Goal: Entertainment & Leisure: Browse casually

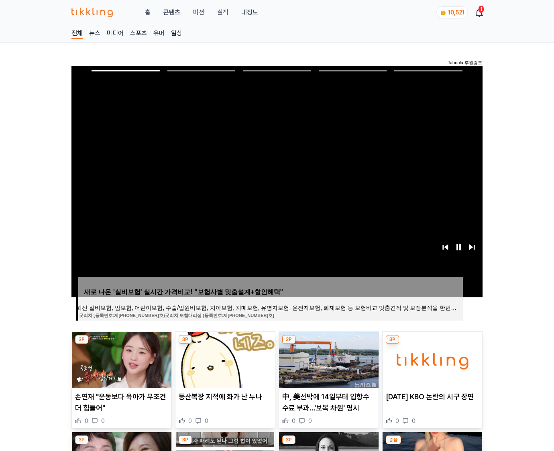
click at [431, 359] on img at bounding box center [431, 360] width 99 height 56
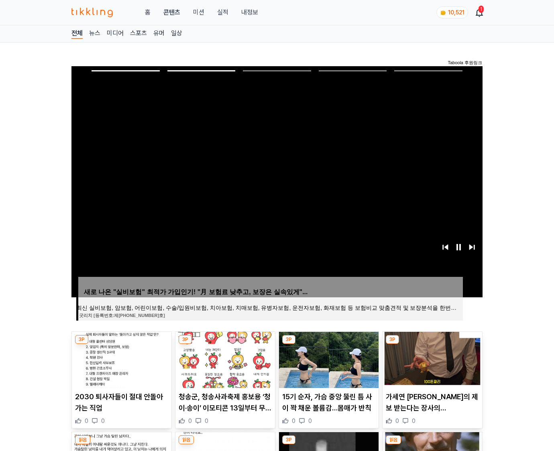
click at [431, 359] on img at bounding box center [431, 360] width 99 height 56
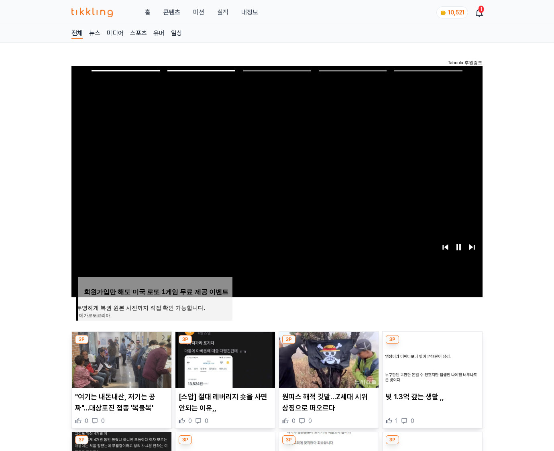
click at [431, 359] on img at bounding box center [431, 360] width 99 height 56
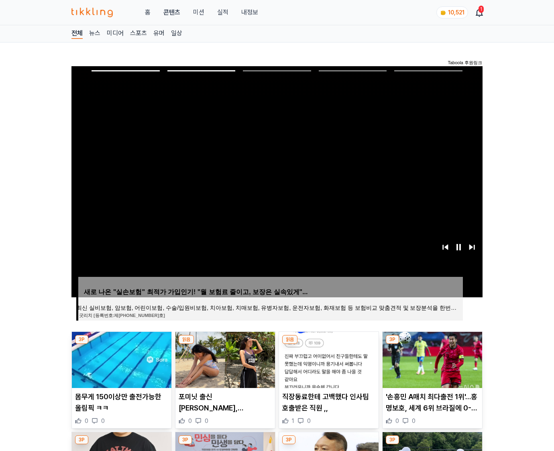
click at [431, 359] on img at bounding box center [431, 360] width 99 height 56
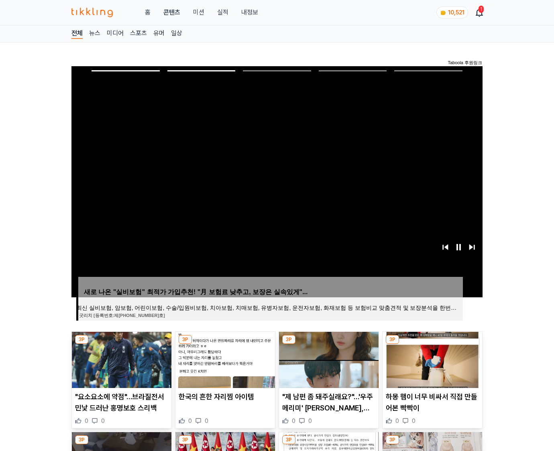
click at [431, 359] on img at bounding box center [431, 360] width 99 height 56
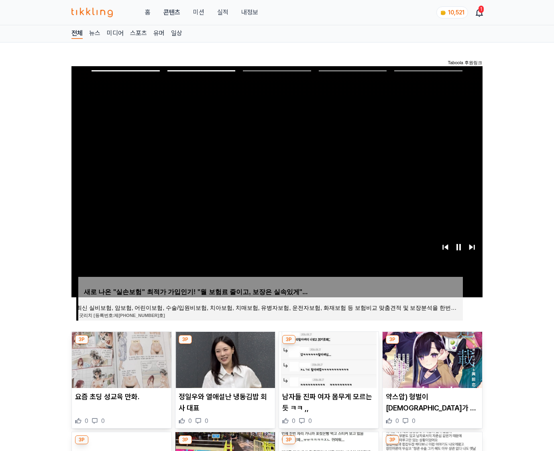
click at [431, 359] on img at bounding box center [431, 360] width 99 height 56
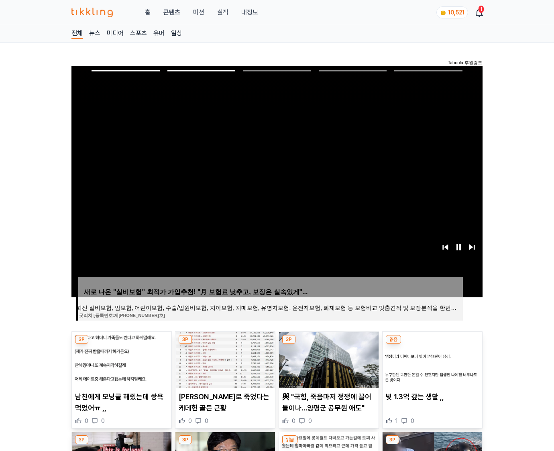
click at [431, 359] on img at bounding box center [431, 360] width 99 height 56
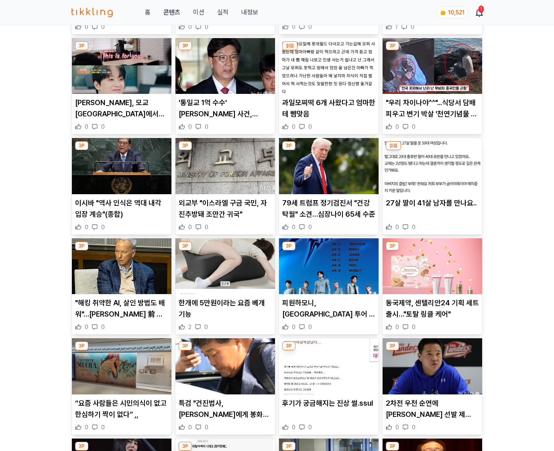
scroll to position [1181, 0]
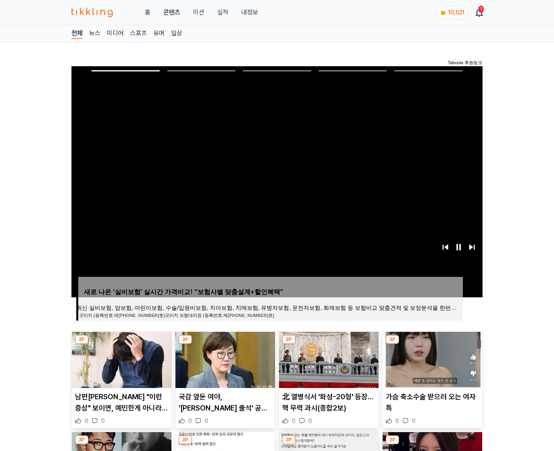
click at [431, 359] on img at bounding box center [431, 360] width 99 height 56
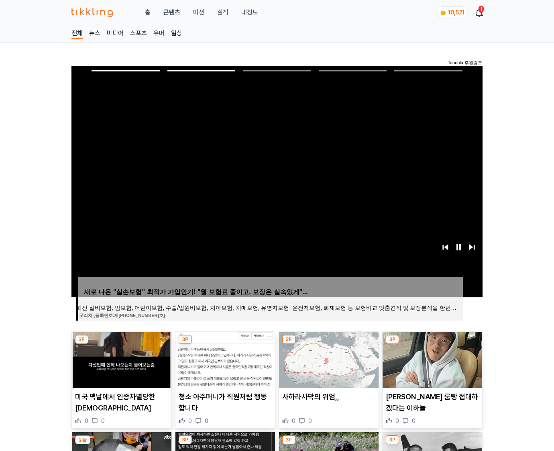
click at [431, 359] on img at bounding box center [431, 360] width 99 height 56
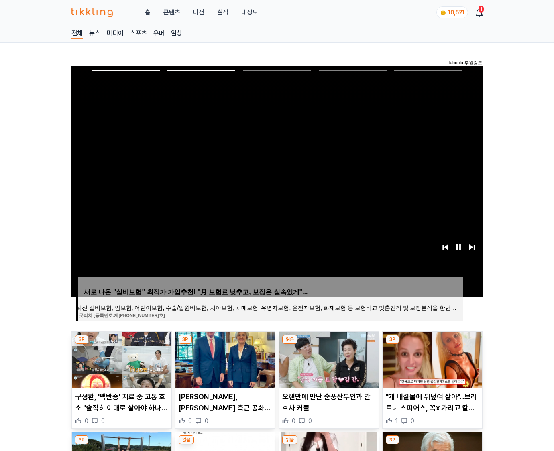
click at [431, 359] on img at bounding box center [431, 360] width 99 height 56
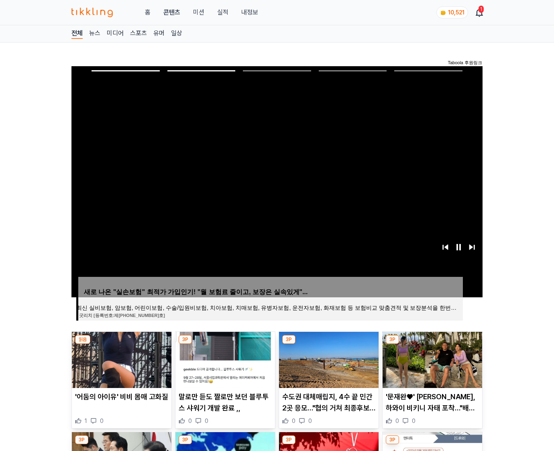
click at [431, 359] on img at bounding box center [431, 360] width 99 height 56
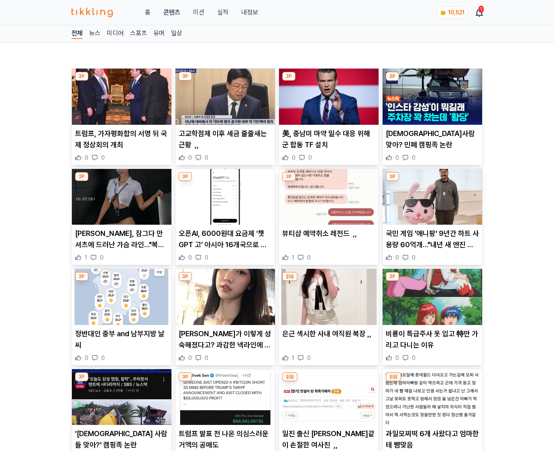
click at [431, 359] on div "0 0" at bounding box center [431, 358] width 93 height 8
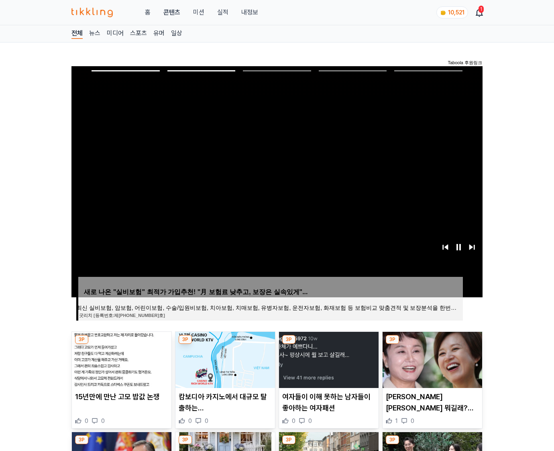
click at [431, 359] on img at bounding box center [431, 360] width 99 height 56
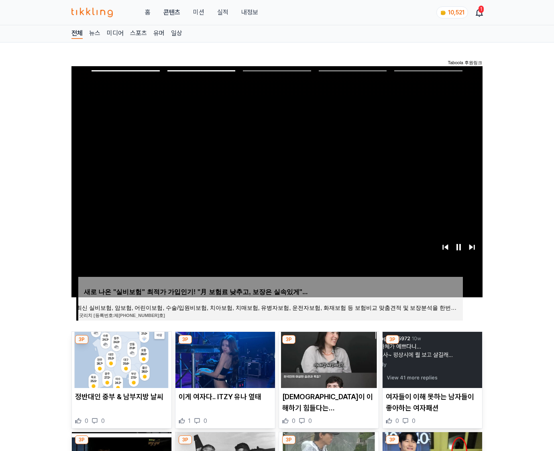
click at [431, 359] on img at bounding box center [431, 360] width 99 height 56
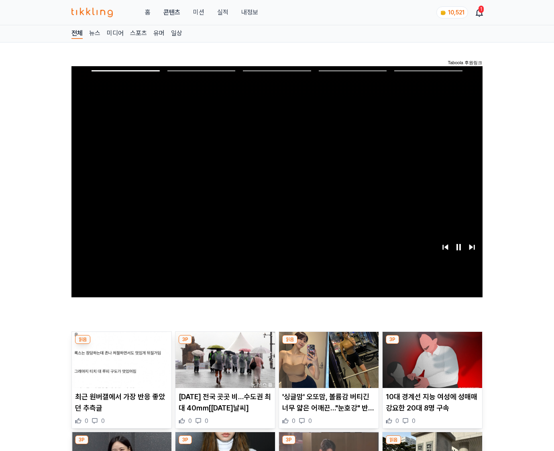
click at [431, 359] on img at bounding box center [431, 360] width 99 height 56
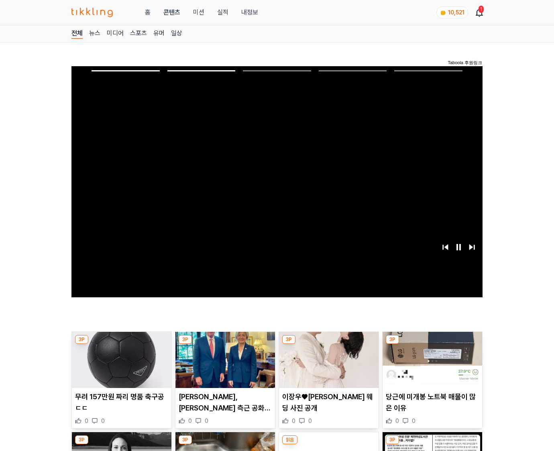
click at [431, 359] on img at bounding box center [431, 360] width 99 height 56
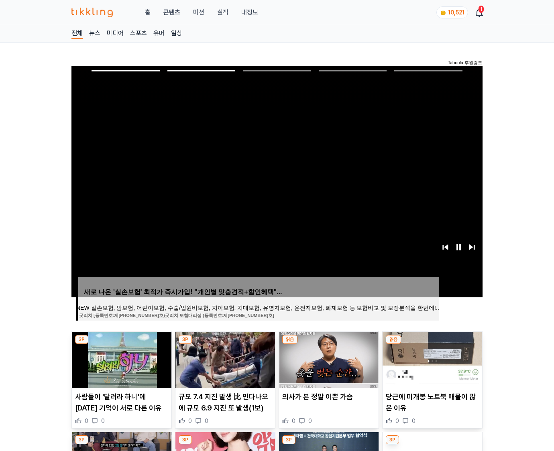
click at [431, 359] on img at bounding box center [431, 360] width 99 height 56
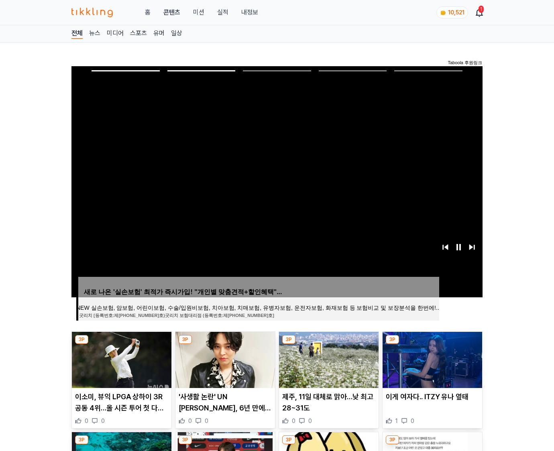
click at [431, 359] on img at bounding box center [431, 360] width 99 height 56
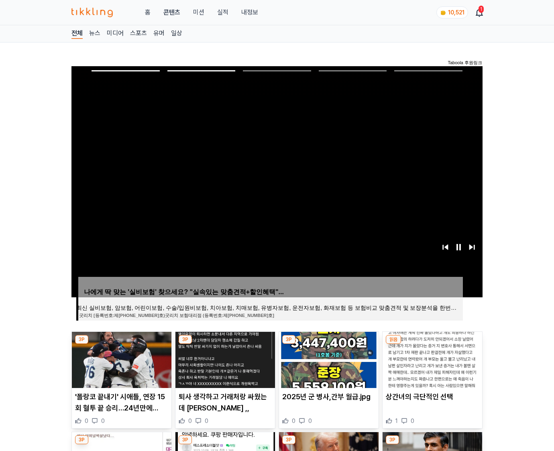
click at [431, 359] on img at bounding box center [431, 360] width 99 height 56
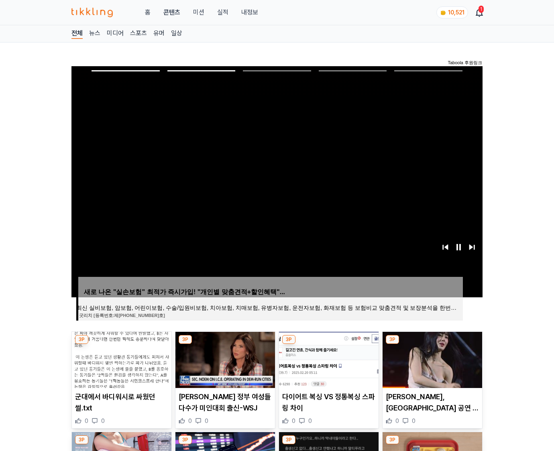
click at [431, 359] on img at bounding box center [431, 360] width 99 height 56
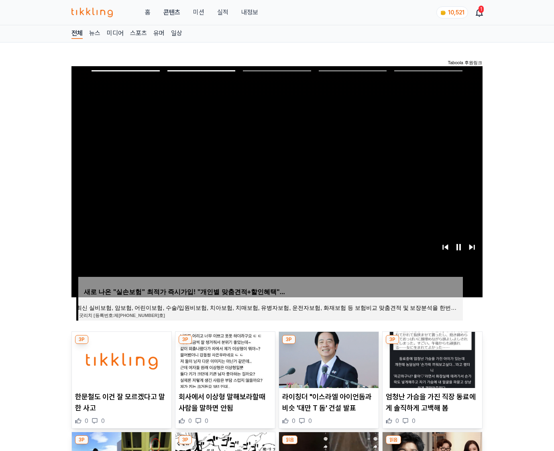
click at [431, 359] on img at bounding box center [431, 360] width 99 height 56
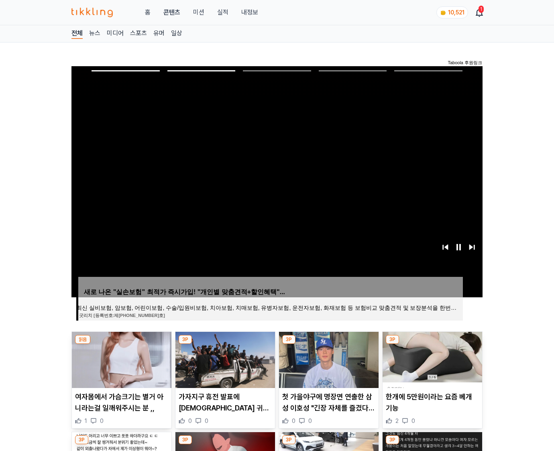
click at [431, 359] on img at bounding box center [431, 360] width 99 height 56
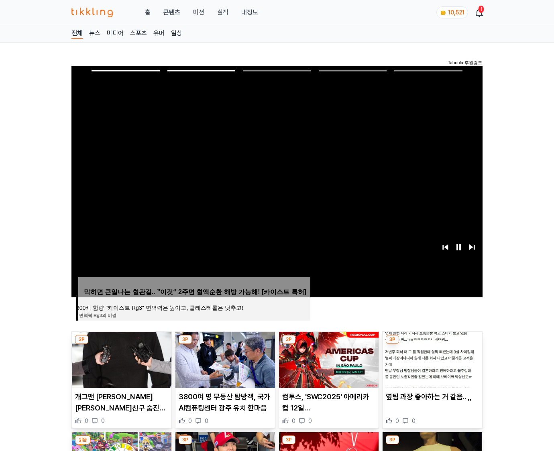
click at [431, 359] on img at bounding box center [431, 360] width 99 height 56
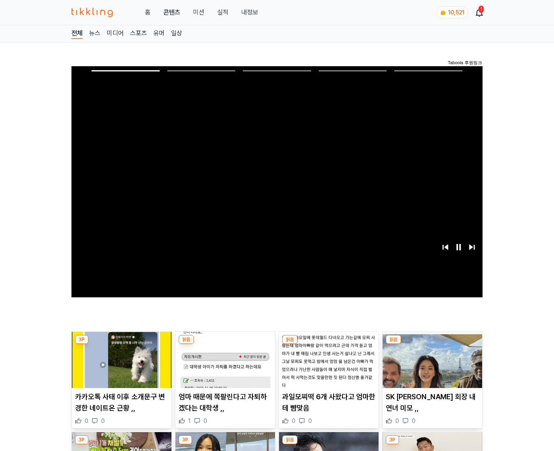
click at [431, 359] on img at bounding box center [431, 360] width 99 height 56
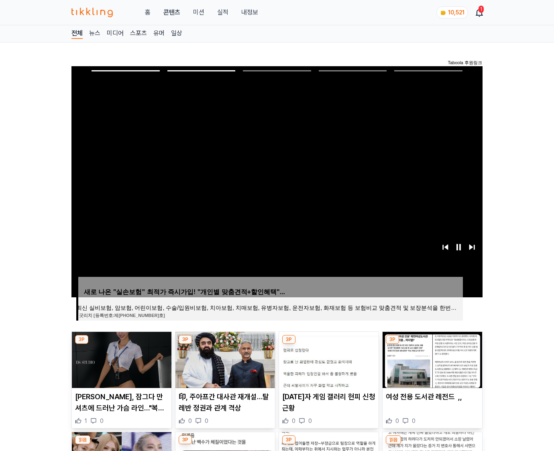
click at [431, 359] on img at bounding box center [431, 360] width 99 height 56
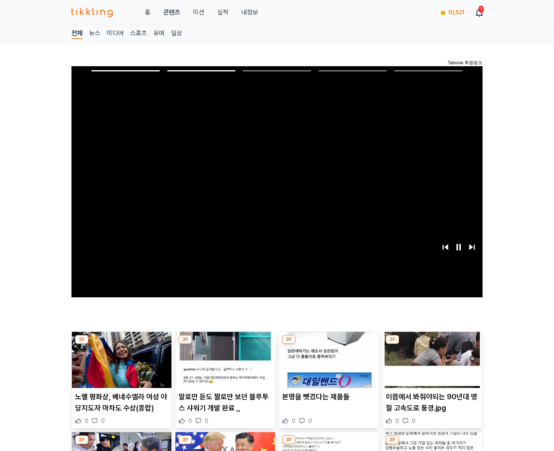
click at [431, 359] on img at bounding box center [431, 360] width 99 height 56
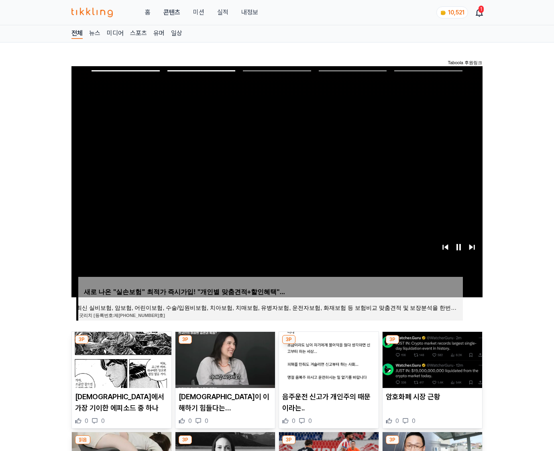
click at [431, 359] on img at bounding box center [431, 360] width 99 height 56
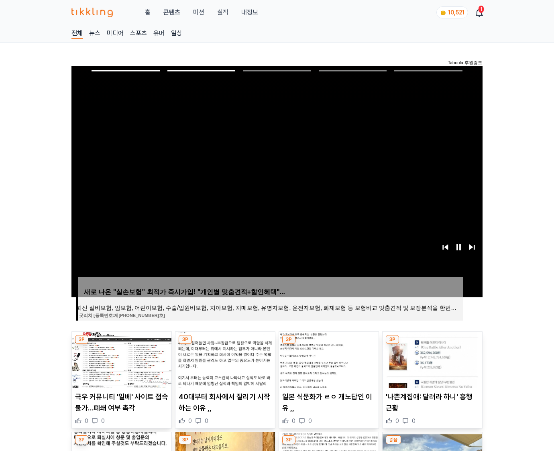
click at [431, 359] on img at bounding box center [431, 360] width 99 height 56
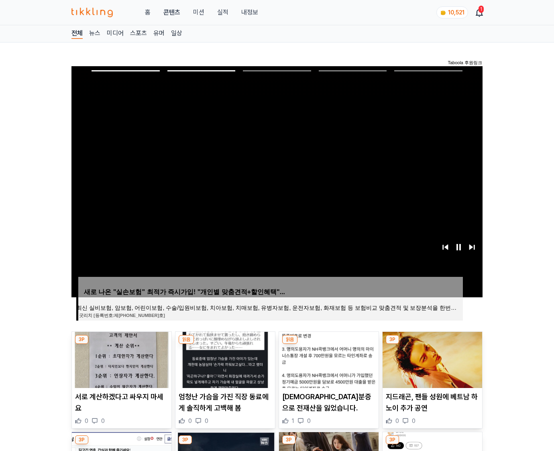
click at [431, 359] on img at bounding box center [431, 360] width 99 height 56
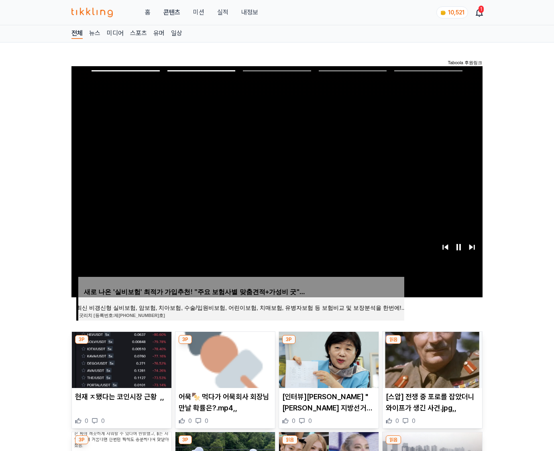
click at [431, 359] on img at bounding box center [431, 360] width 99 height 56
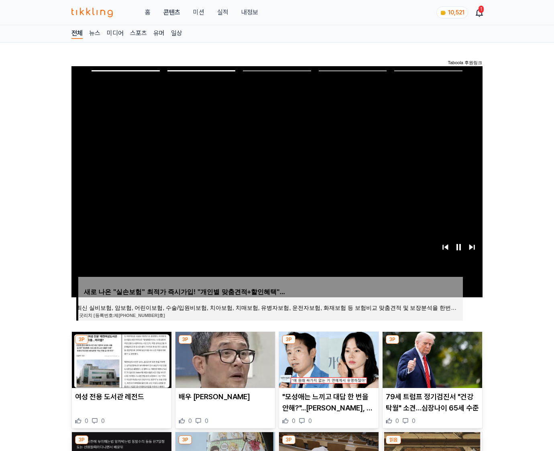
click at [431, 359] on img at bounding box center [431, 360] width 99 height 56
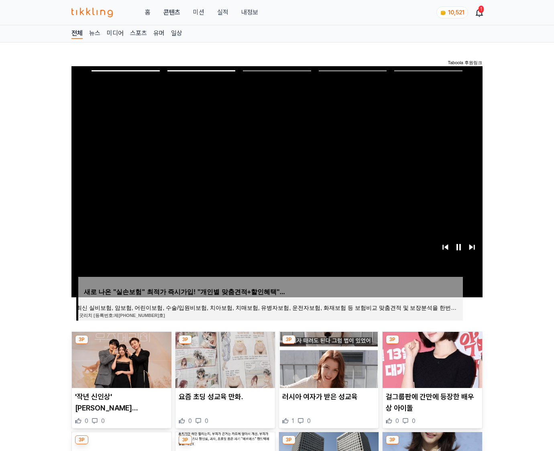
click at [431, 359] on img at bounding box center [431, 360] width 99 height 56
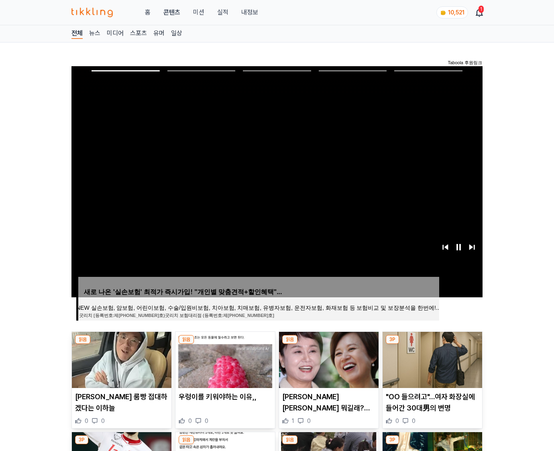
click at [431, 359] on img at bounding box center [431, 360] width 99 height 56
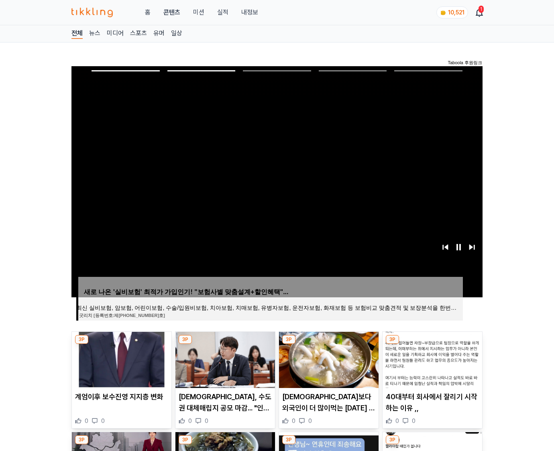
click at [431, 359] on img at bounding box center [431, 360] width 99 height 56
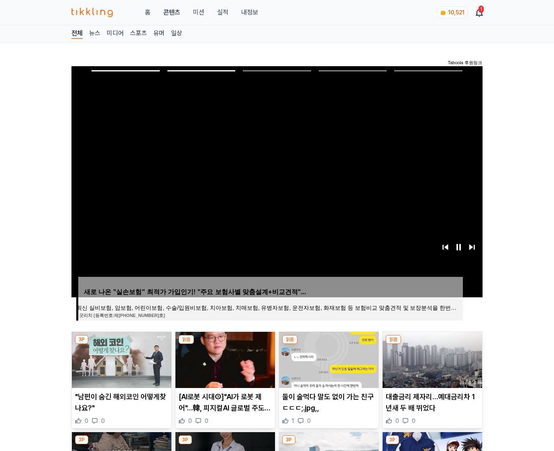
click at [431, 359] on img at bounding box center [431, 360] width 99 height 56
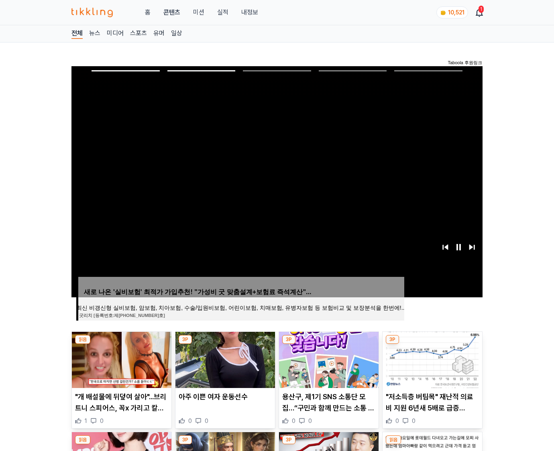
click at [431, 359] on img at bounding box center [431, 360] width 99 height 56
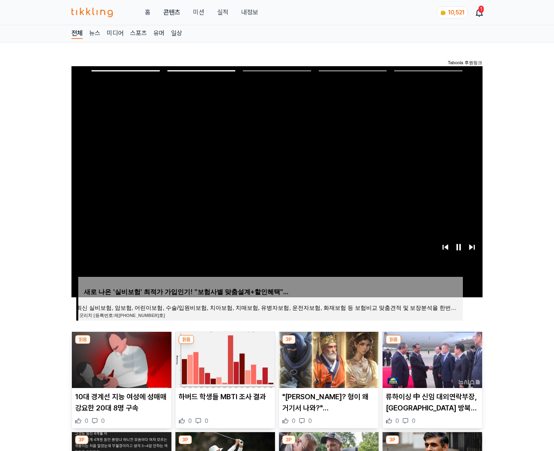
click at [431, 359] on img at bounding box center [431, 360] width 99 height 56
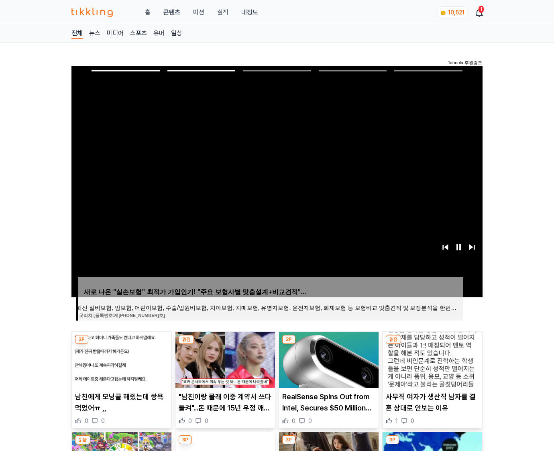
click at [431, 359] on img at bounding box center [431, 360] width 99 height 56
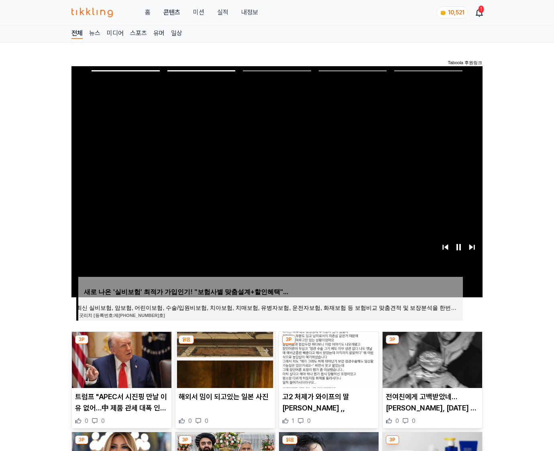
click at [431, 359] on img at bounding box center [431, 360] width 99 height 56
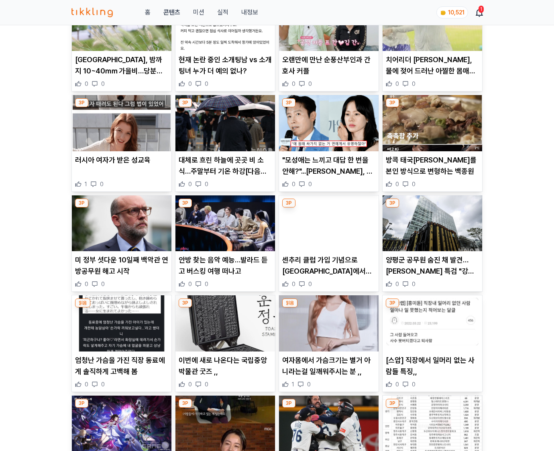
scroll to position [918, 0]
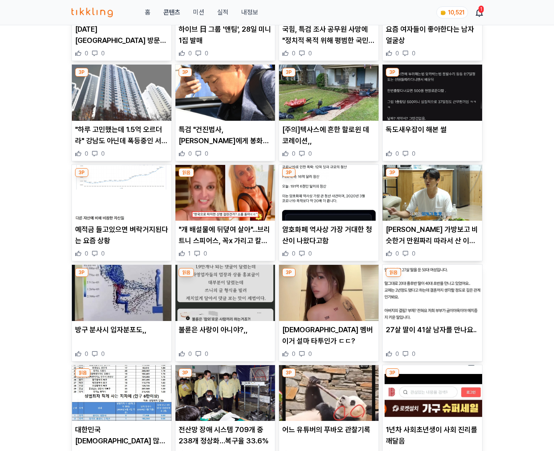
scroll to position [7915, 0]
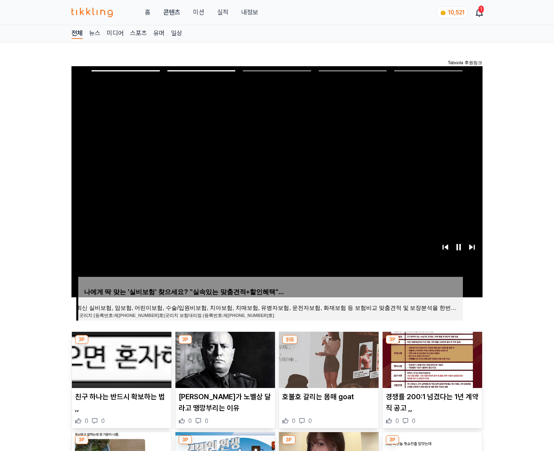
click at [431, 359] on img at bounding box center [431, 360] width 99 height 56
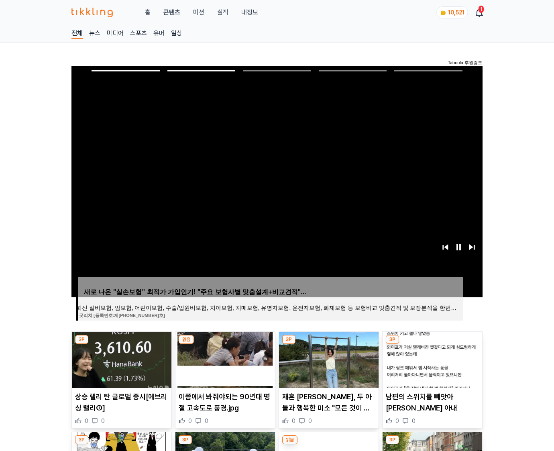
click at [431, 359] on img at bounding box center [431, 360] width 99 height 56
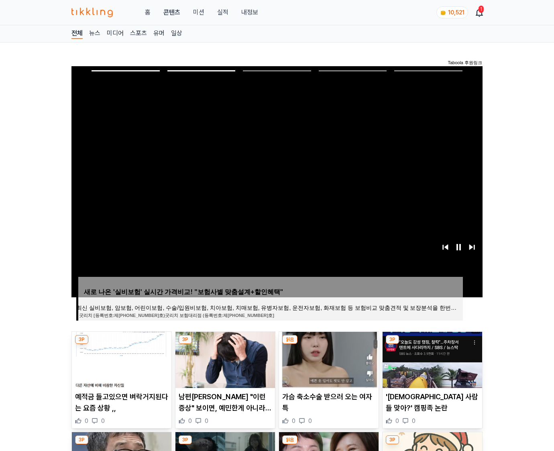
click at [431, 359] on img at bounding box center [431, 360] width 99 height 56
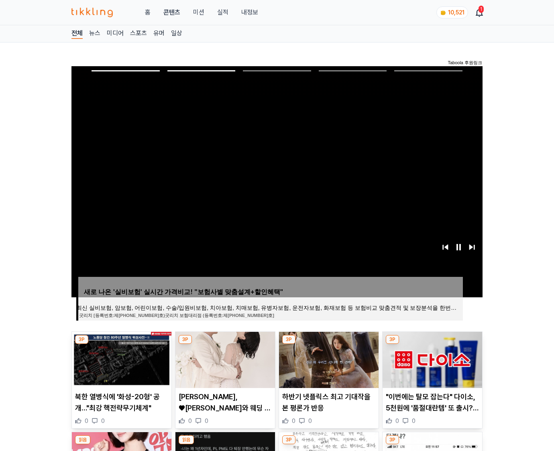
click at [431, 359] on img at bounding box center [431, 360] width 99 height 56
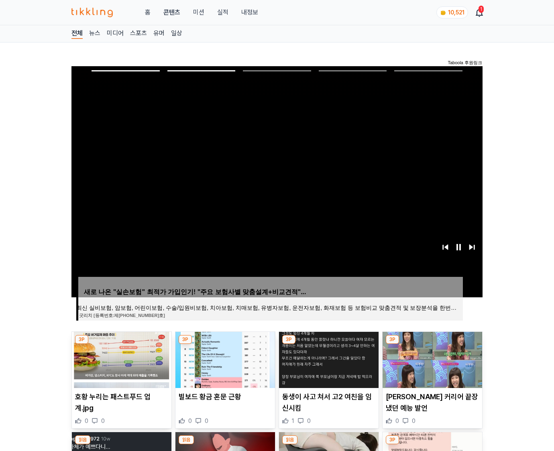
click at [431, 359] on img at bounding box center [431, 360] width 99 height 56
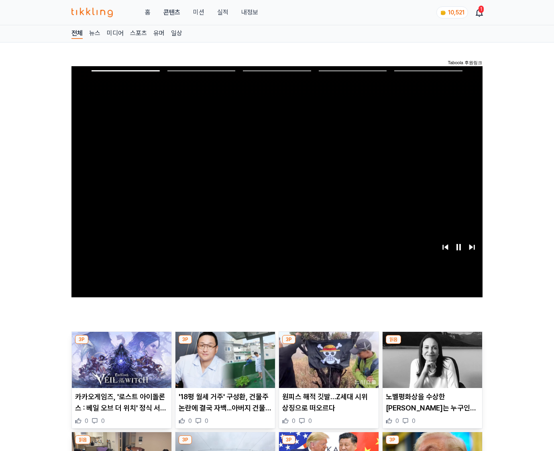
click at [431, 359] on img at bounding box center [431, 360] width 99 height 56
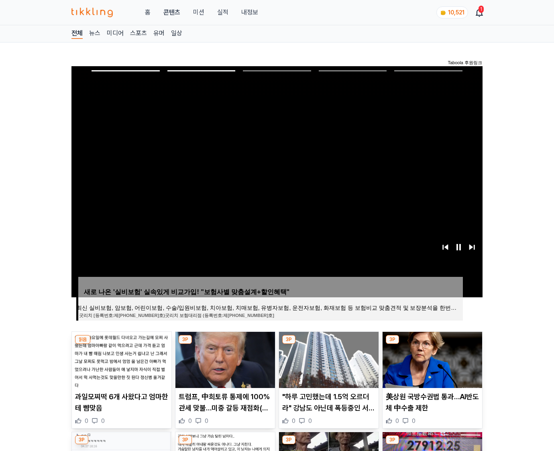
click at [431, 359] on img at bounding box center [431, 360] width 99 height 56
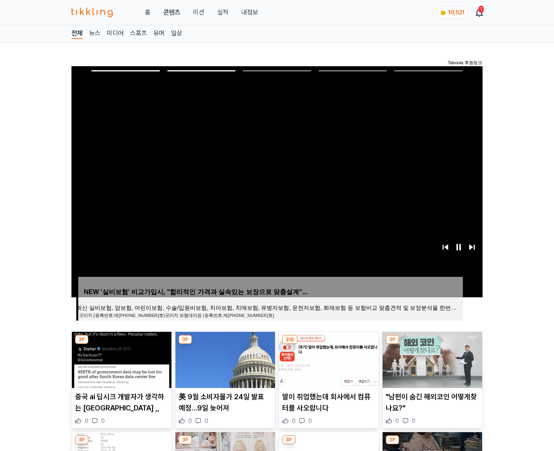
click at [431, 359] on img at bounding box center [431, 360] width 99 height 56
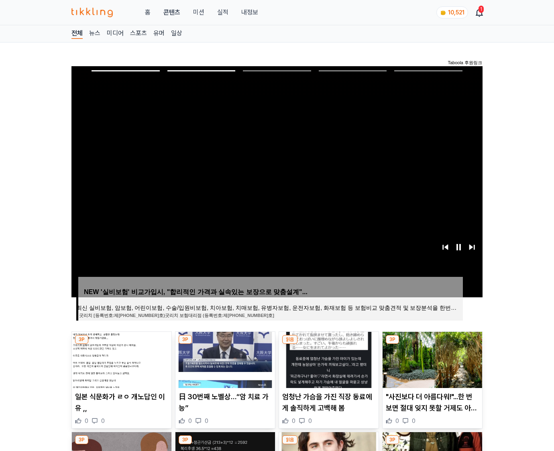
click at [431, 359] on img at bounding box center [431, 360] width 99 height 56
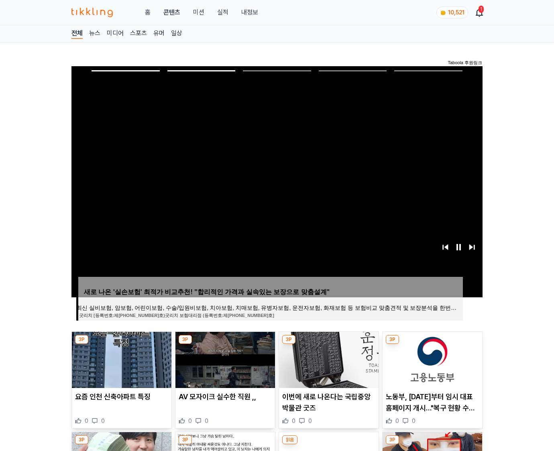
click at [431, 359] on img at bounding box center [431, 360] width 99 height 56
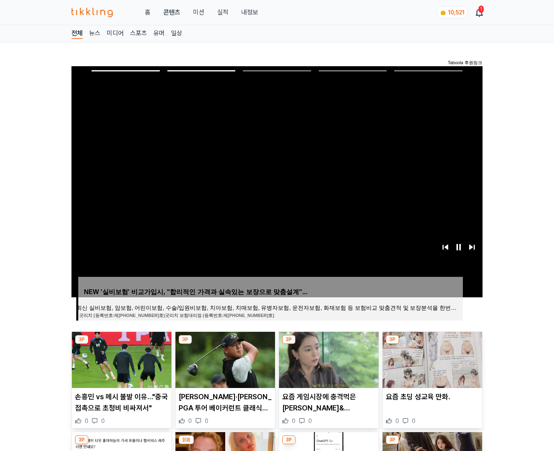
click at [431, 359] on img at bounding box center [431, 360] width 99 height 56
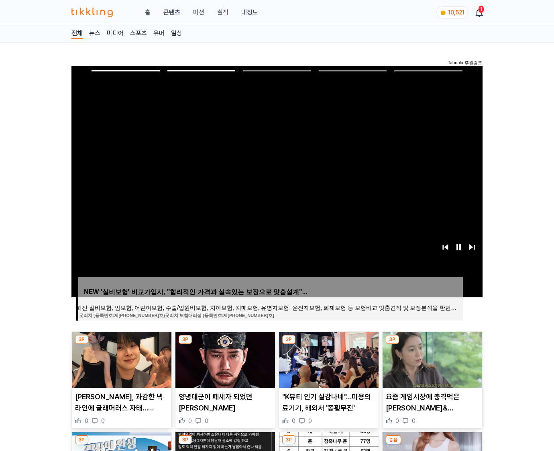
click at [431, 359] on img at bounding box center [431, 360] width 99 height 56
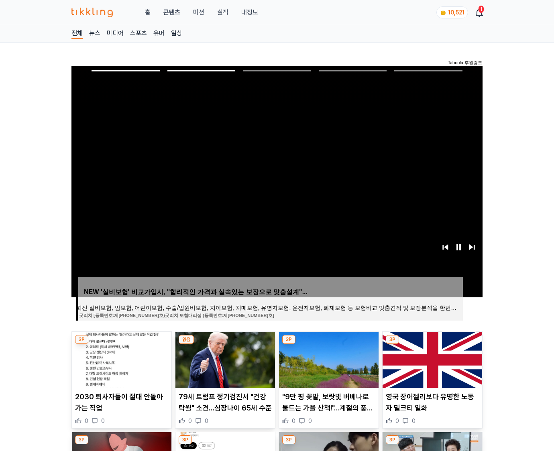
click at [431, 359] on img at bounding box center [431, 360] width 99 height 56
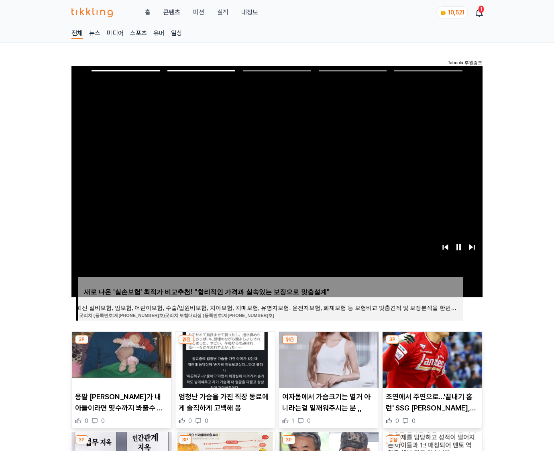
click at [431, 359] on img at bounding box center [431, 360] width 99 height 56
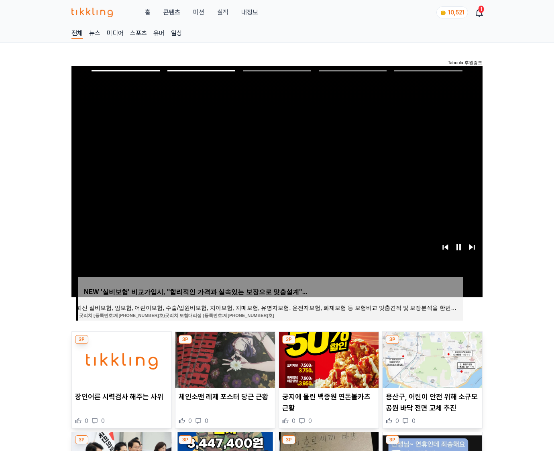
click at [431, 359] on img at bounding box center [431, 360] width 99 height 56
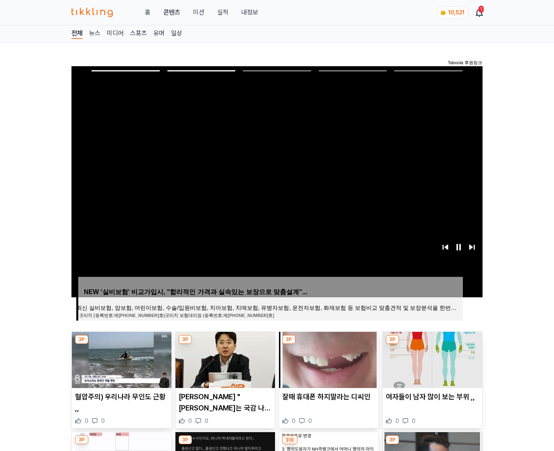
click at [431, 359] on img at bounding box center [431, 360] width 99 height 56
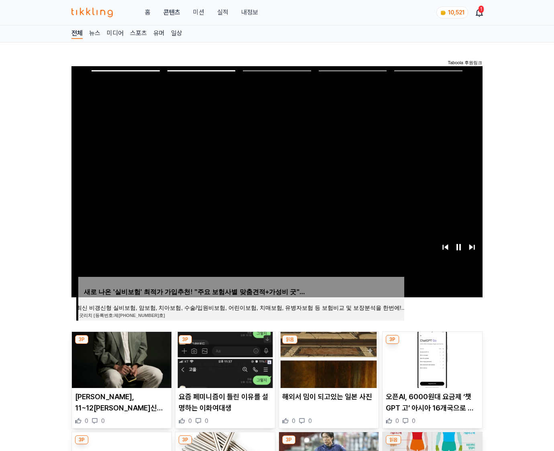
click at [431, 359] on img at bounding box center [431, 360] width 99 height 56
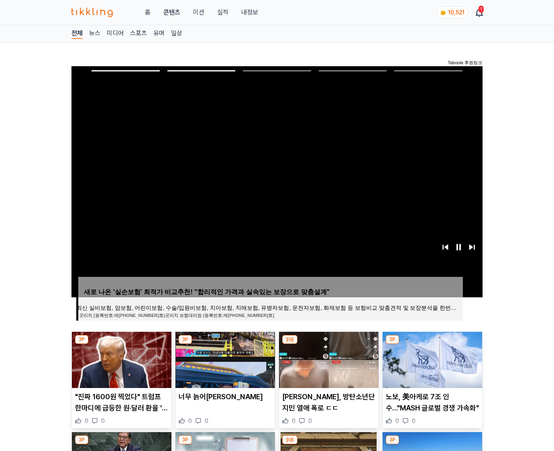
click at [431, 359] on img at bounding box center [431, 360] width 99 height 56
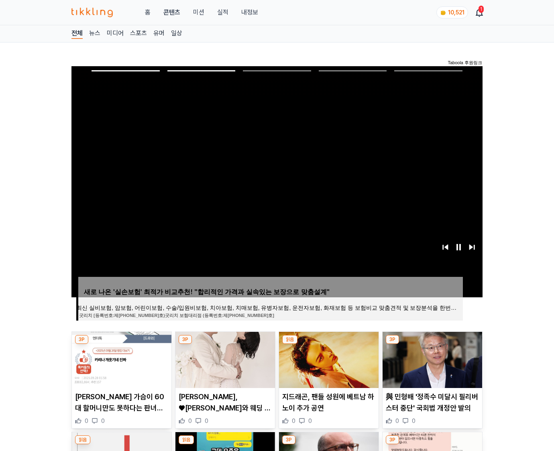
click at [431, 359] on img at bounding box center [431, 360] width 99 height 56
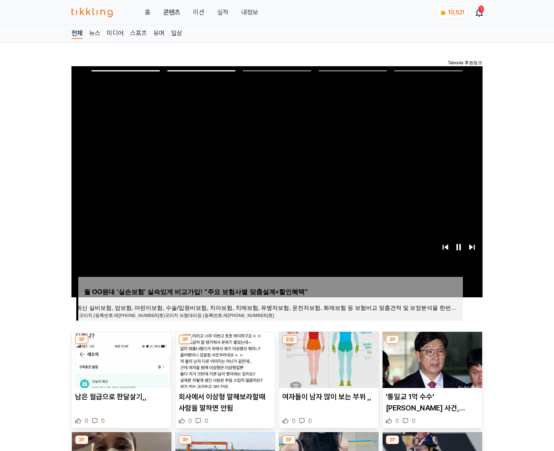
click at [431, 359] on img at bounding box center [431, 360] width 99 height 56
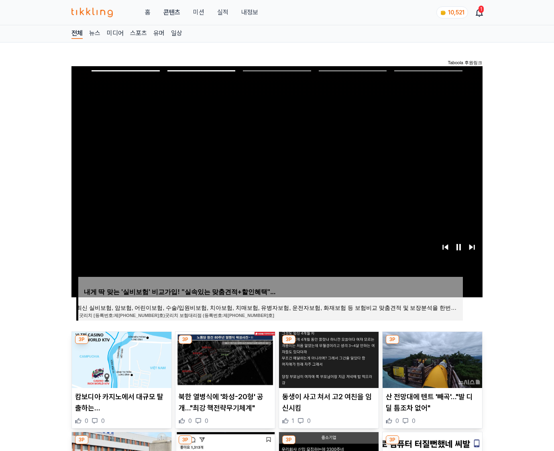
click at [431, 359] on img at bounding box center [431, 360] width 99 height 56
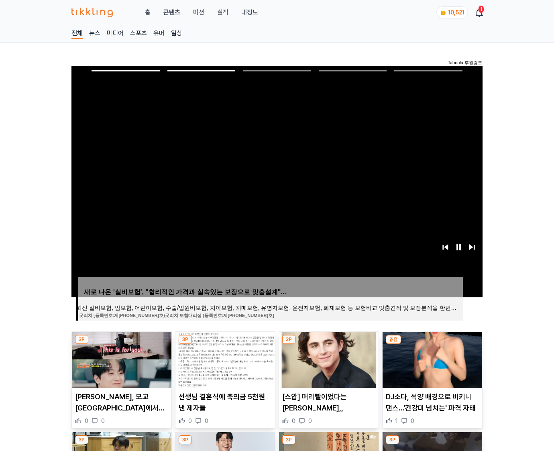
click at [431, 359] on img at bounding box center [431, 360] width 99 height 56
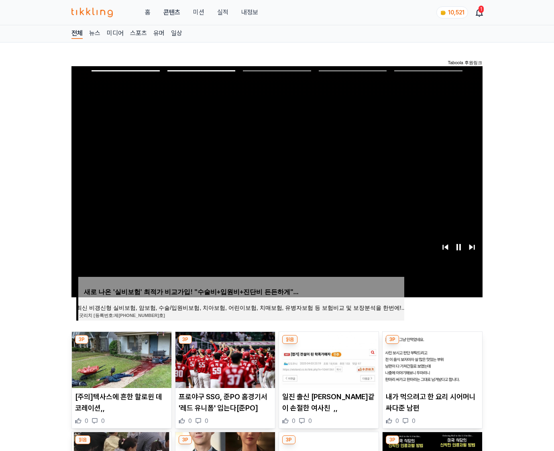
click at [431, 359] on img at bounding box center [431, 360] width 99 height 56
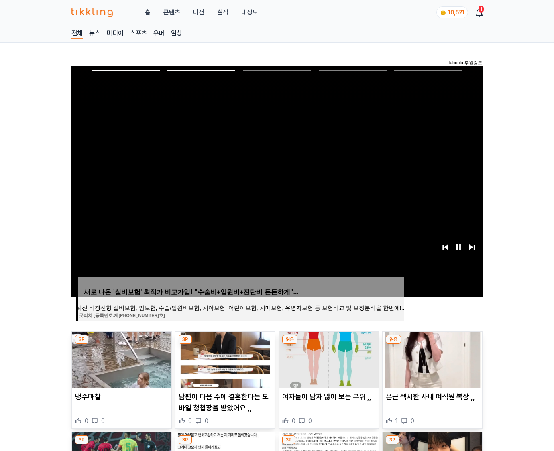
click at [431, 359] on img at bounding box center [431, 360] width 99 height 56
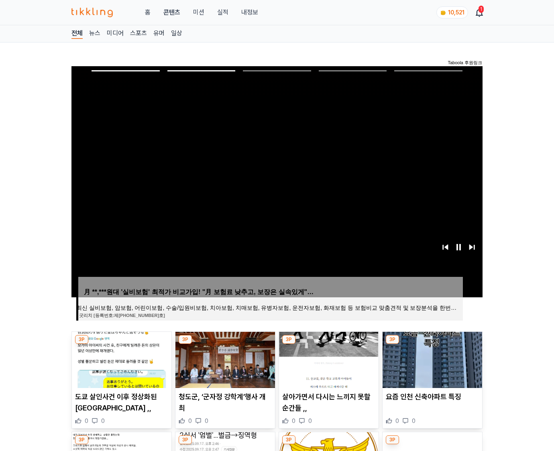
click at [431, 359] on img at bounding box center [431, 360] width 99 height 56
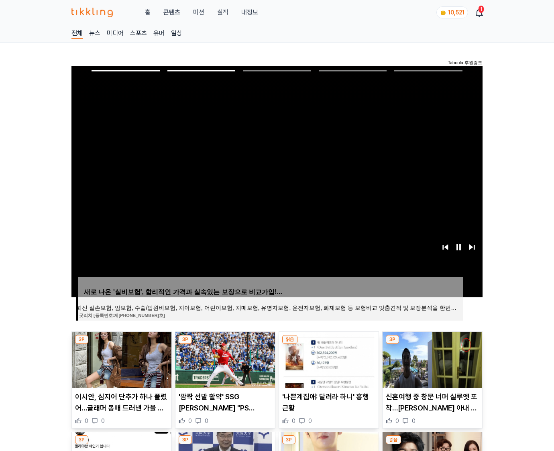
click at [431, 359] on img at bounding box center [431, 360] width 99 height 56
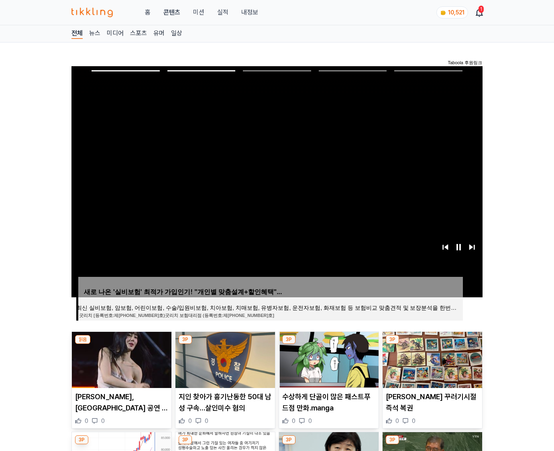
click at [431, 359] on img at bounding box center [431, 360] width 99 height 56
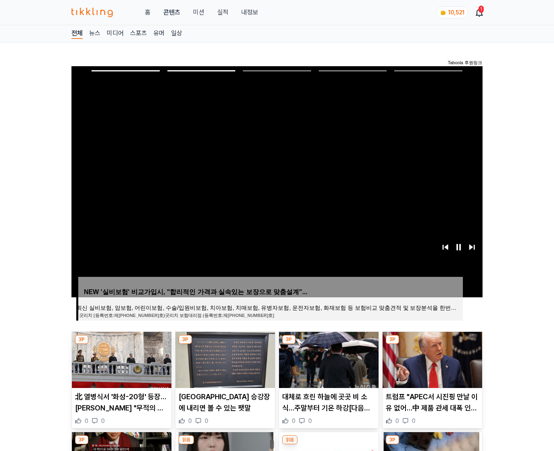
click at [431, 359] on img at bounding box center [431, 360] width 99 height 56
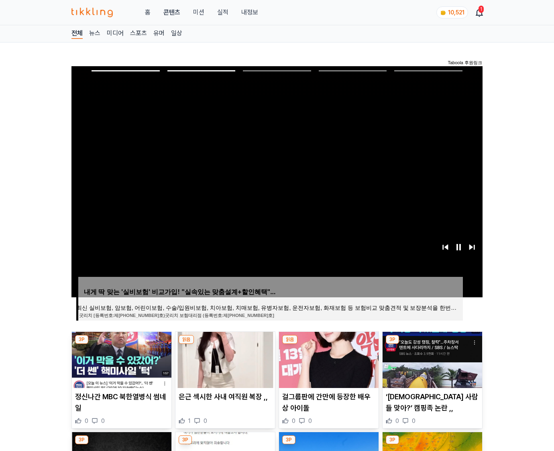
click at [431, 359] on img at bounding box center [431, 360] width 99 height 56
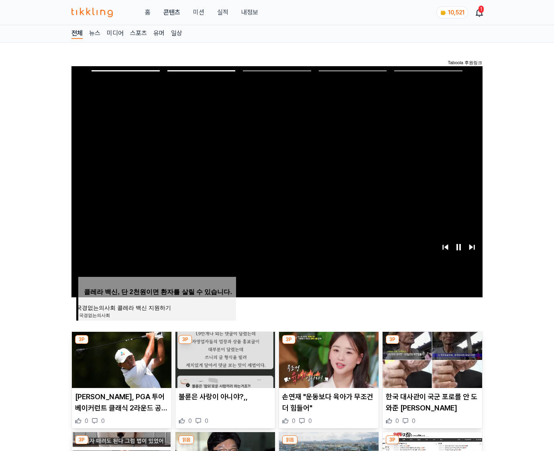
click at [431, 359] on img at bounding box center [431, 360] width 99 height 56
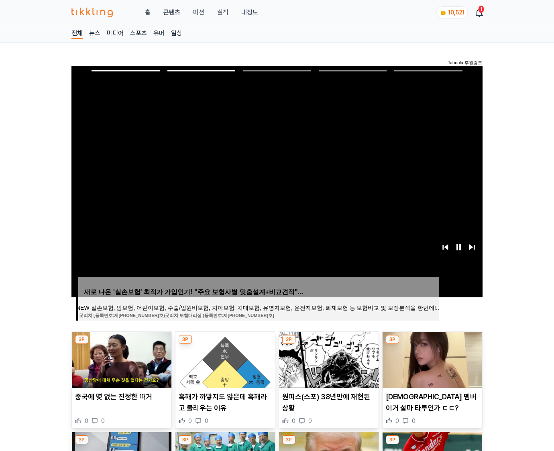
click at [431, 359] on img at bounding box center [431, 360] width 99 height 56
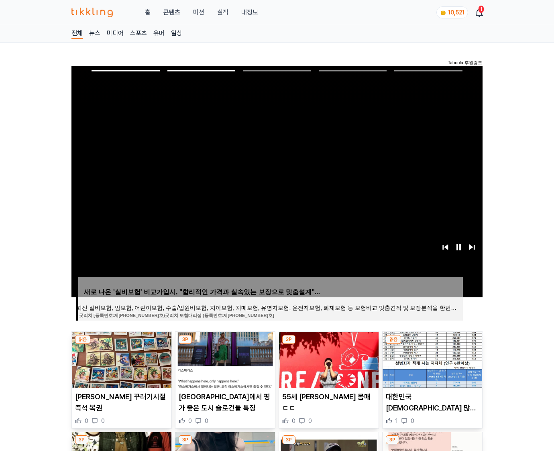
click at [431, 359] on img at bounding box center [431, 360] width 99 height 56
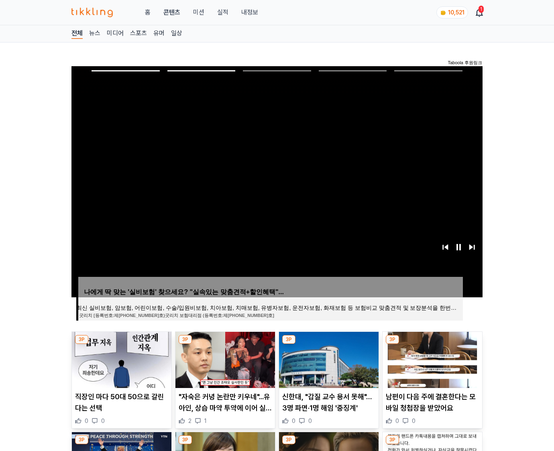
click at [431, 359] on img at bounding box center [431, 360] width 99 height 56
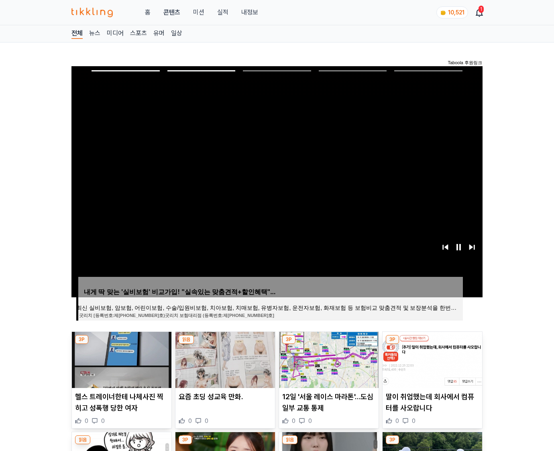
click at [431, 359] on img at bounding box center [431, 360] width 99 height 56
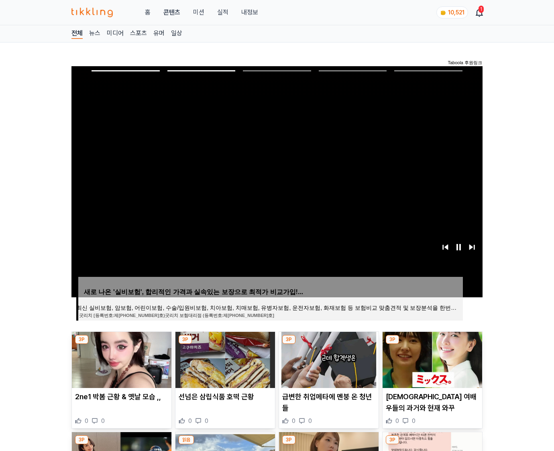
click at [431, 359] on img at bounding box center [431, 360] width 99 height 56
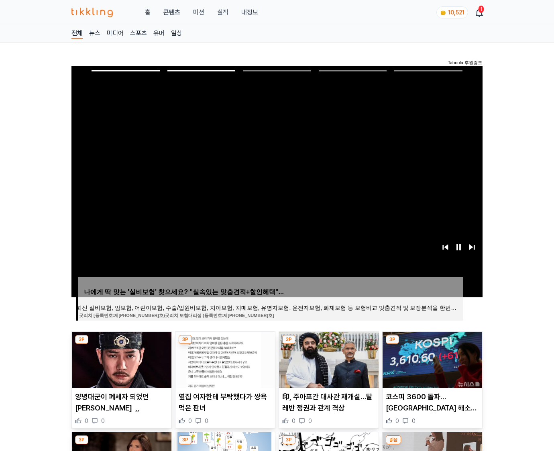
click at [431, 359] on img at bounding box center [431, 360] width 99 height 56
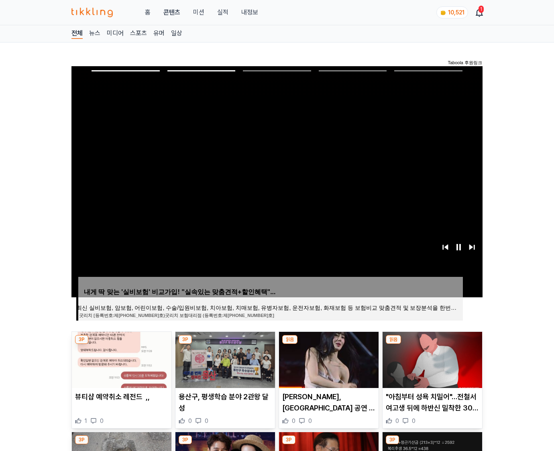
click at [431, 359] on img at bounding box center [431, 360] width 99 height 56
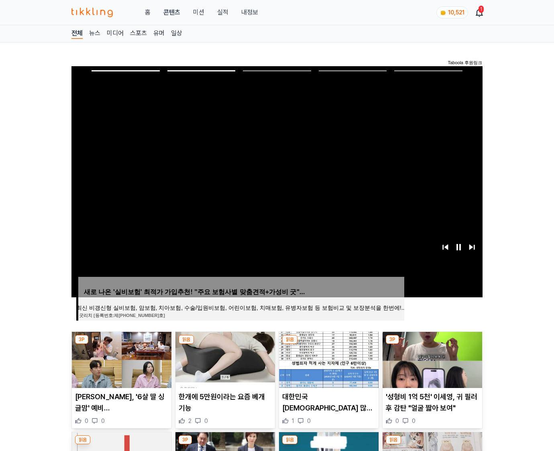
click at [431, 359] on img at bounding box center [431, 360] width 99 height 56
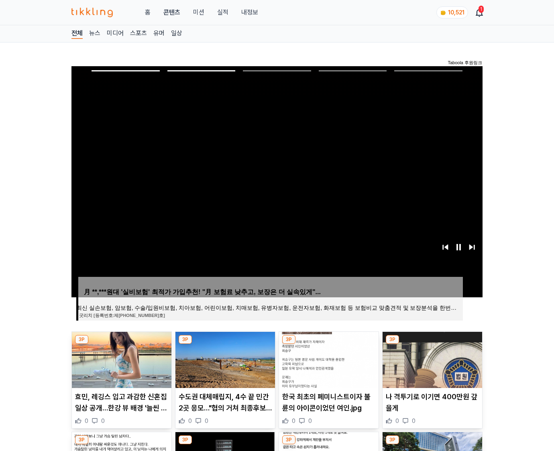
click at [431, 359] on img at bounding box center [431, 360] width 99 height 56
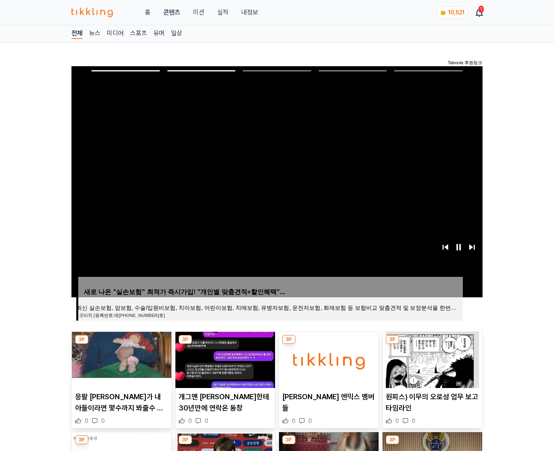
click at [431, 359] on img at bounding box center [431, 360] width 99 height 56
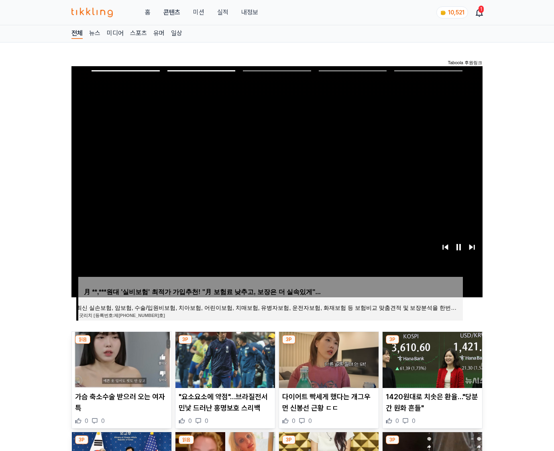
click at [431, 359] on img at bounding box center [431, 360] width 99 height 56
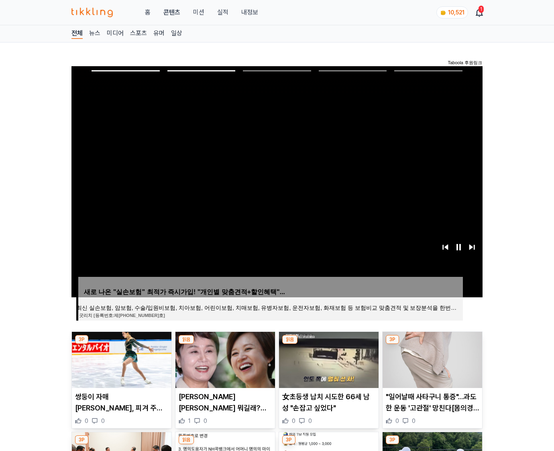
click at [431, 359] on img at bounding box center [431, 360] width 99 height 56
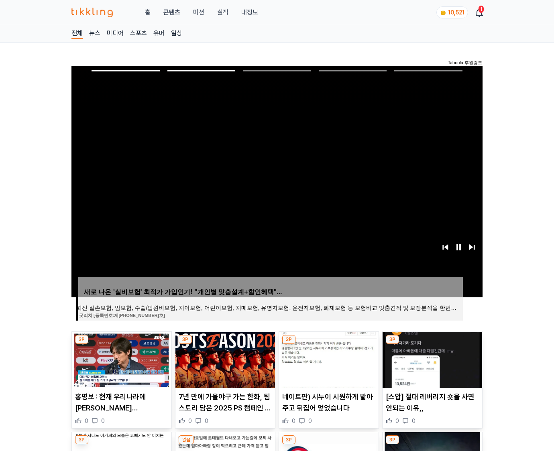
click at [431, 359] on img at bounding box center [431, 360] width 99 height 56
